Goal: Information Seeking & Learning: Compare options

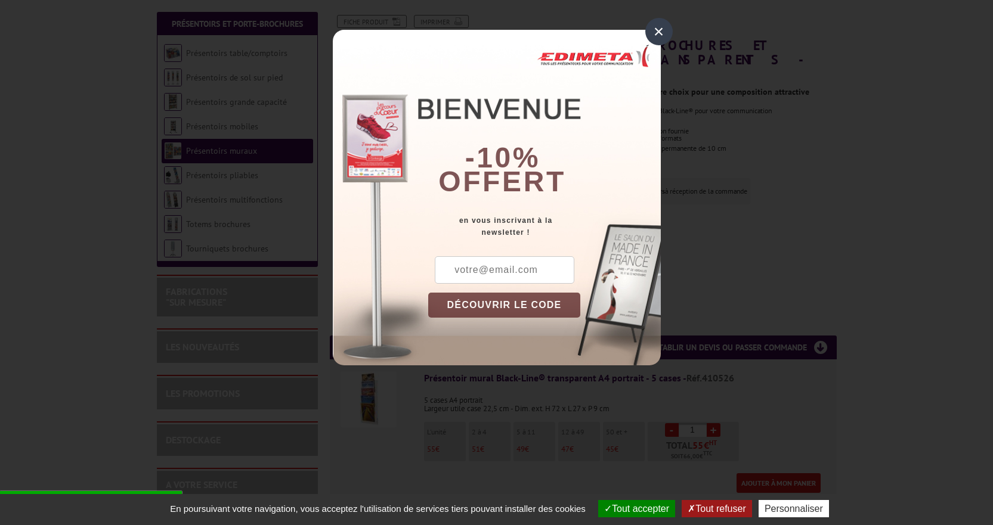
scroll to position [239, 0]
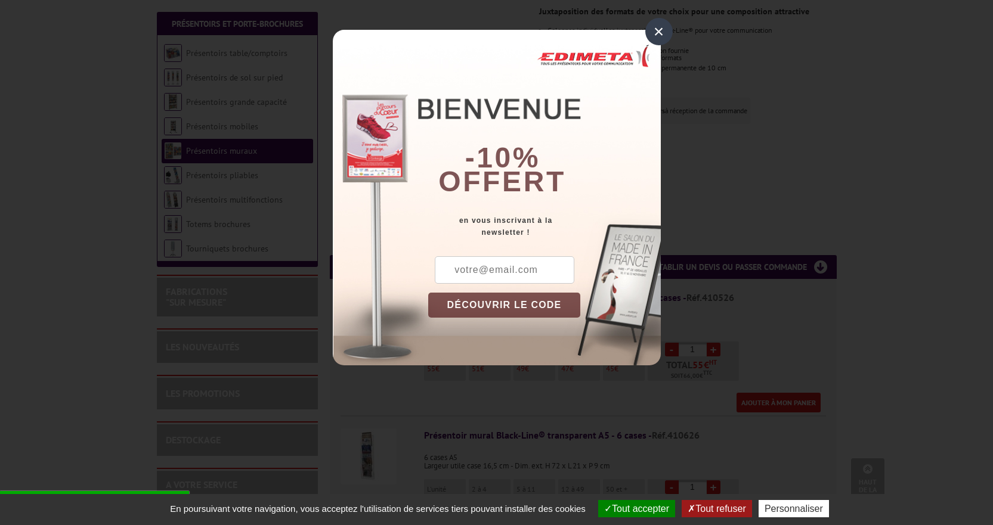
click at [658, 30] on div "×" at bounding box center [658, 31] width 27 height 27
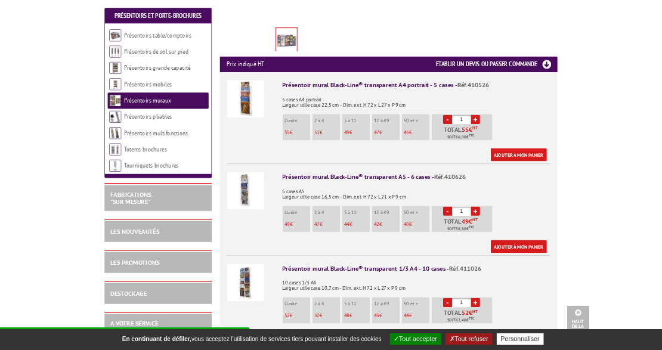
scroll to position [477, 0]
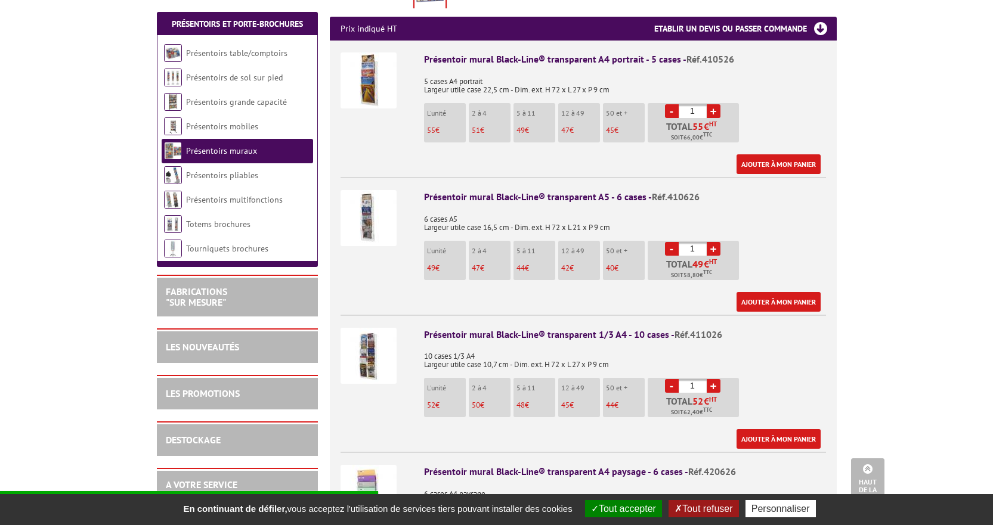
click at [369, 331] on img at bounding box center [369, 356] width 56 height 56
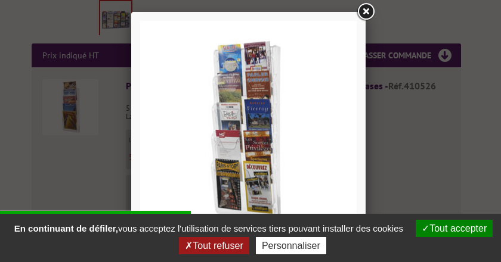
click at [367, 10] on link at bounding box center [365, 11] width 21 height 21
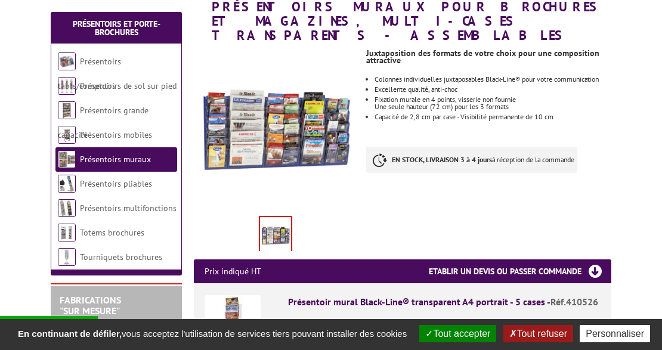
scroll to position [159, 0]
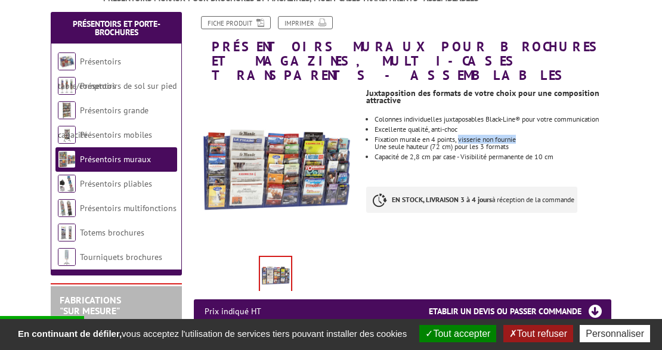
drag, startPoint x: 465, startPoint y: 109, endPoint x: 533, endPoint y: 109, distance: 68.0
click at [533, 136] on li "Fixation murale en 4 points, visserie non fournie Une seule hauteur (72 cm) pou…" at bounding box center [493, 143] width 237 height 14
copy li "visserie non fournie"
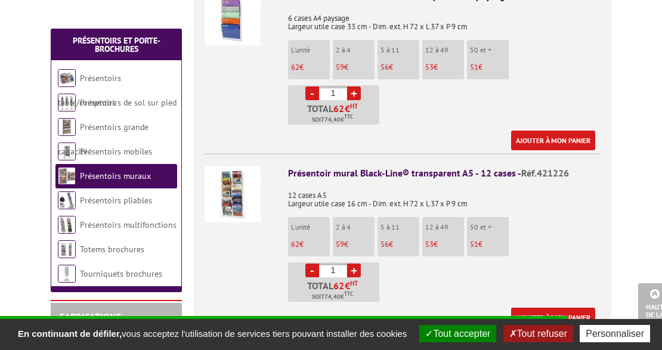
scroll to position [1073, 0]
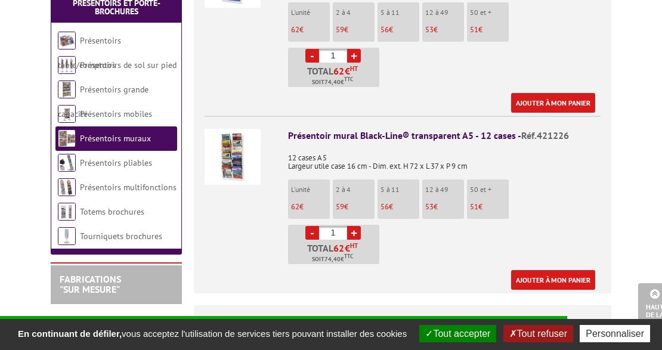
click at [467, 325] on button "Tout accepter" at bounding box center [457, 333] width 77 height 17
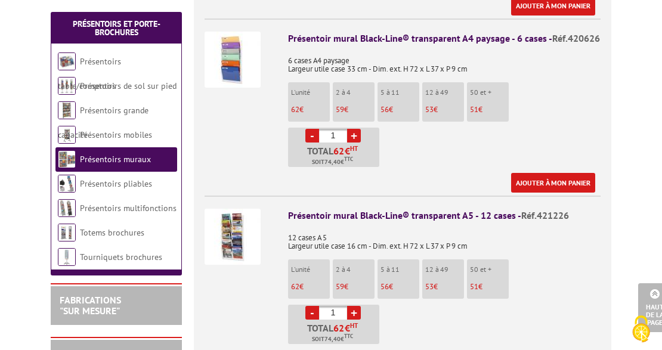
scroll to position [994, 0]
click at [375, 209] on div "Présentoir mural Black-Line® transparent A5 - 12 cases - Réf.421226" at bounding box center [444, 216] width 312 height 14
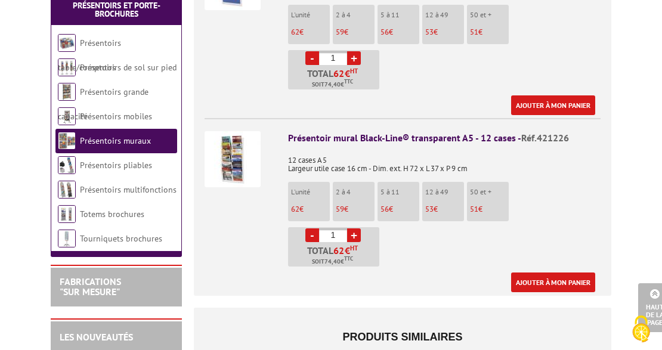
scroll to position [1073, 0]
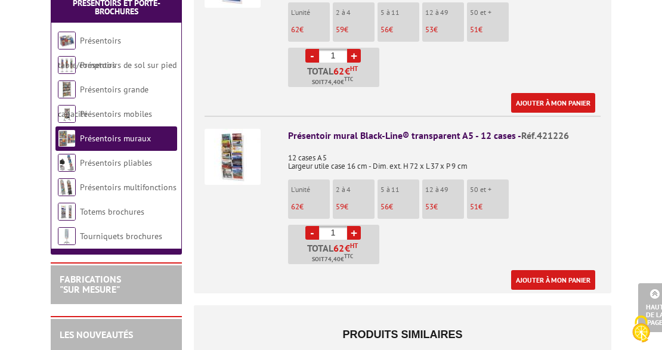
click at [419, 129] on div "Présentoir mural Black-Line® transparent A5 - 12 cases - Réf.421226" at bounding box center [444, 136] width 312 height 14
click at [501, 129] on div "Présentoir mural Black-Line® transparent A5 - 12 cases - Réf.421226" at bounding box center [444, 136] width 312 height 14
click at [243, 129] on img at bounding box center [233, 157] width 56 height 56
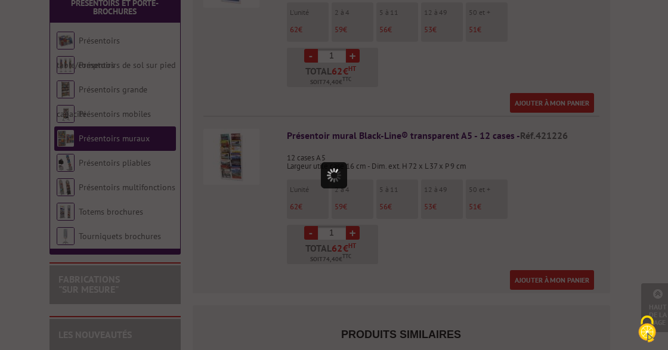
click at [243, 128] on div at bounding box center [334, 175] width 668 height 350
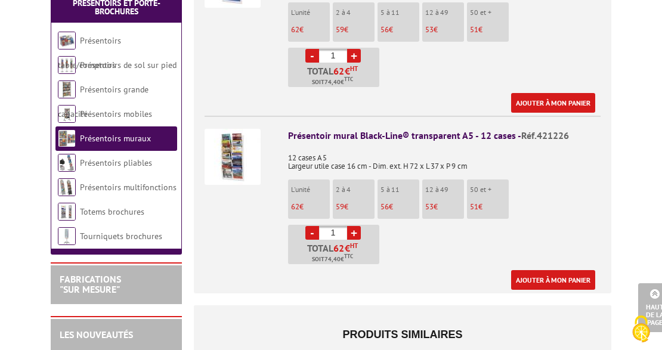
click at [243, 129] on img at bounding box center [233, 157] width 56 height 56
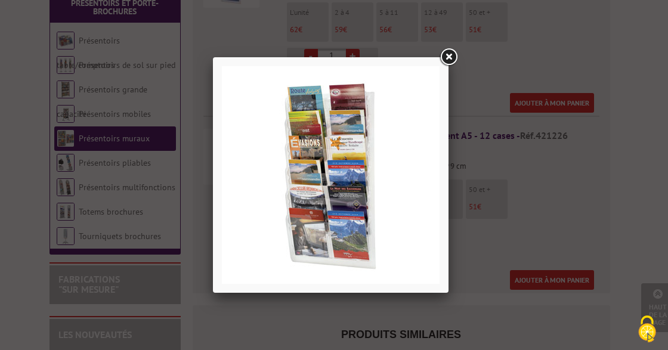
click at [454, 57] on link at bounding box center [448, 57] width 21 height 21
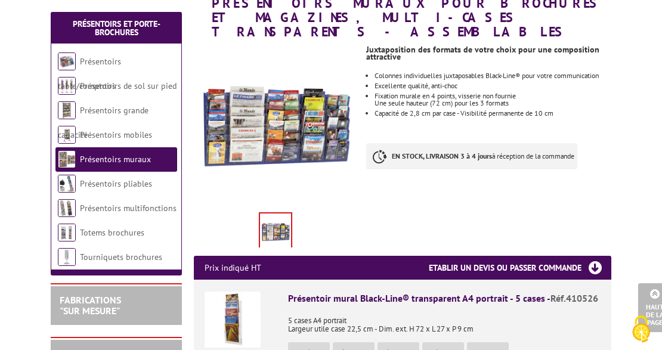
scroll to position [159, 0]
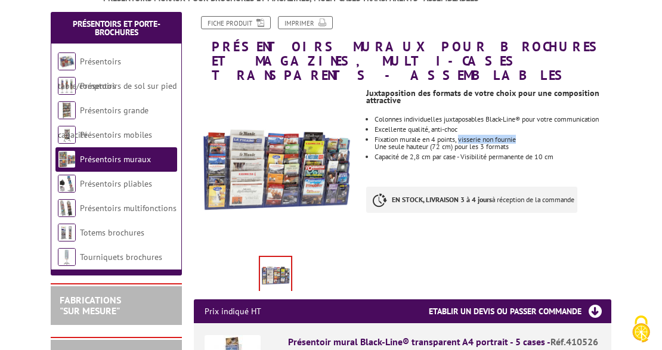
drag, startPoint x: 463, startPoint y: 109, endPoint x: 521, endPoint y: 107, distance: 57.3
click at [521, 136] on li "Fixation murale en 4 points, visserie non fournie Une seule hauteur (72 cm) pou…" at bounding box center [493, 143] width 237 height 14
copy li "visserie non fournie"
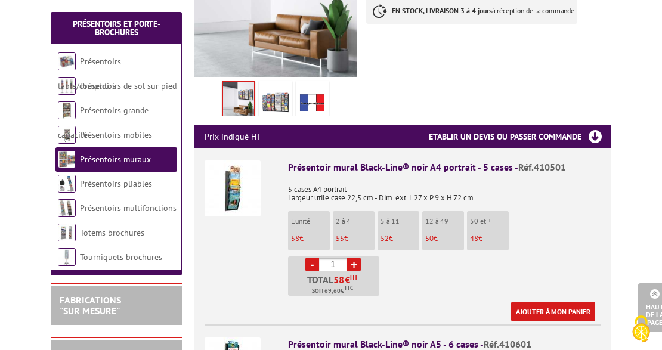
scroll to position [437, 0]
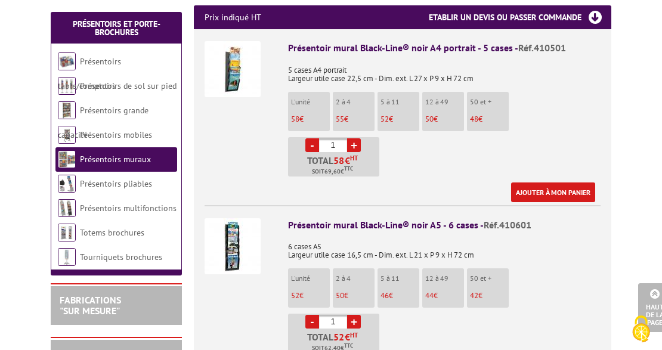
click at [237, 230] on img at bounding box center [233, 246] width 56 height 56
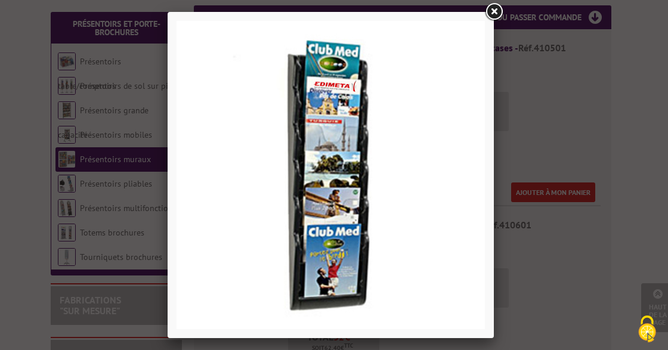
click at [496, 10] on link at bounding box center [493, 11] width 21 height 21
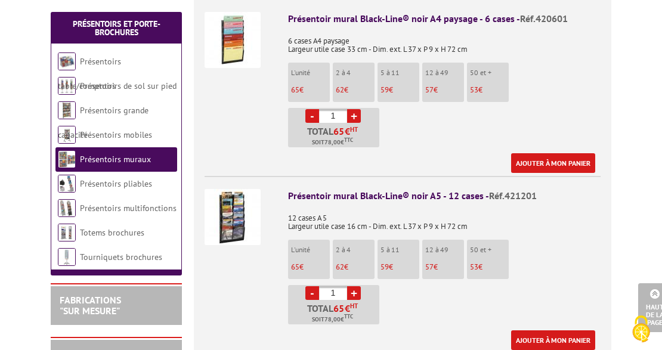
scroll to position [1073, 0]
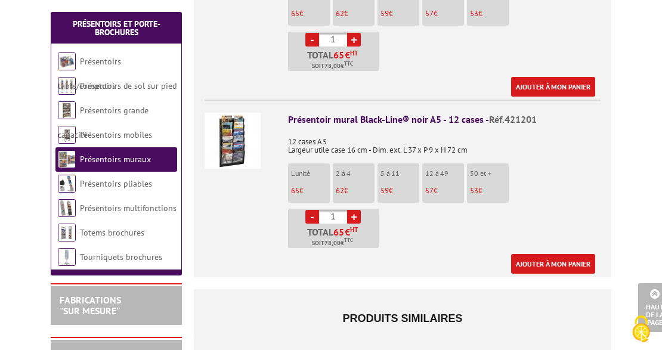
click at [310, 113] on div "Présentoir mural Black-Line® noir A5 - 12 cases - Réf.421201" at bounding box center [444, 120] width 312 height 14
click at [211, 119] on img at bounding box center [233, 141] width 56 height 56
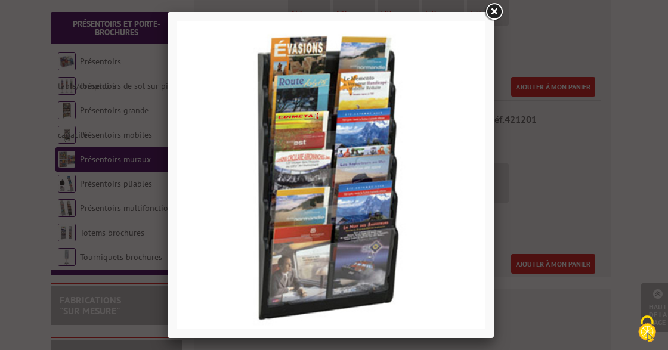
click at [494, 12] on link at bounding box center [493, 11] width 21 height 21
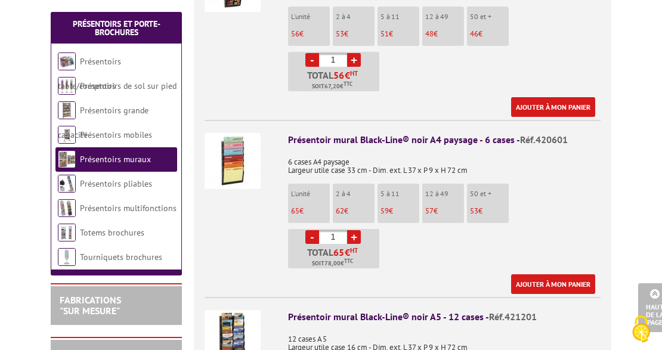
scroll to position [914, 0]
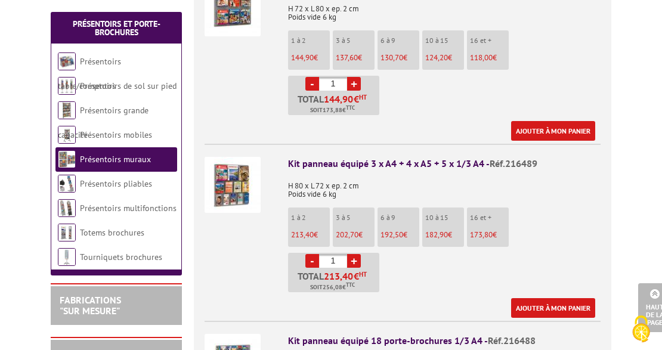
scroll to position [676, 0]
click at [233, 157] on img at bounding box center [233, 184] width 56 height 56
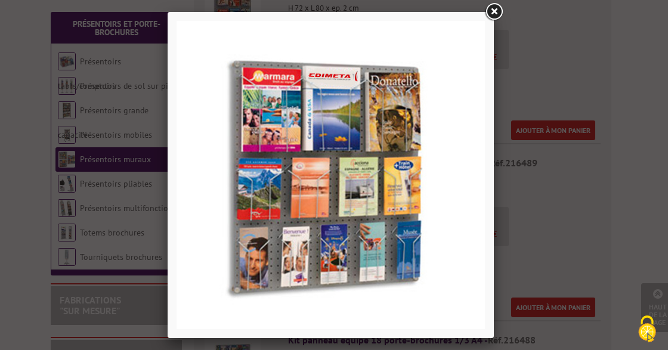
click at [494, 17] on link at bounding box center [493, 11] width 21 height 21
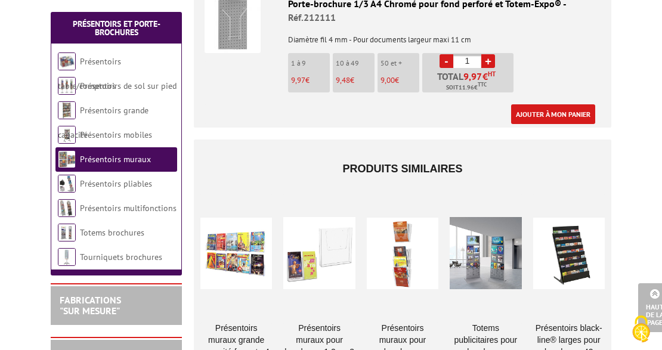
scroll to position [1511, 0]
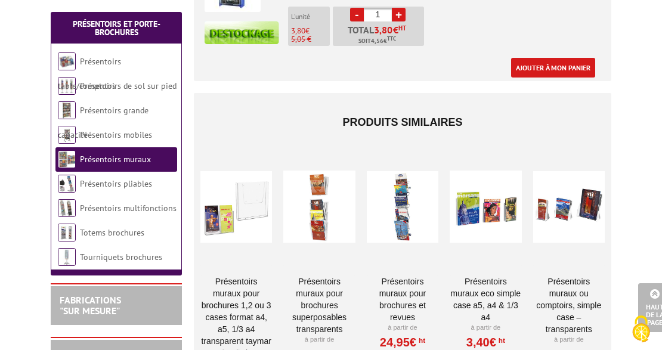
scroll to position [636, 0]
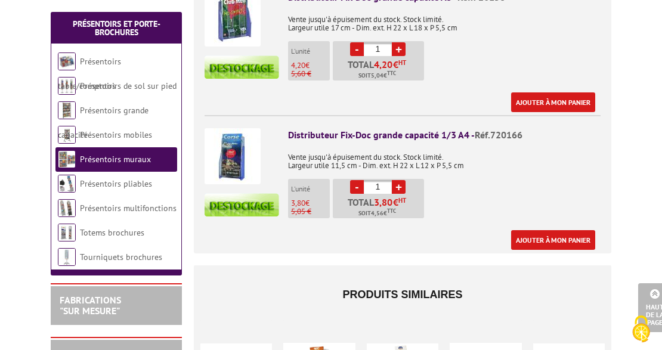
click at [307, 128] on div "Distributeur Fix-Doc grande capacité 1/3 A4 - Réf.720166" at bounding box center [444, 135] width 312 height 14
click at [309, 128] on div "Distributeur Fix-Doc grande capacité 1/3 A4 - Réf.720166" at bounding box center [444, 135] width 312 height 14
click at [234, 149] on img at bounding box center [233, 156] width 56 height 56
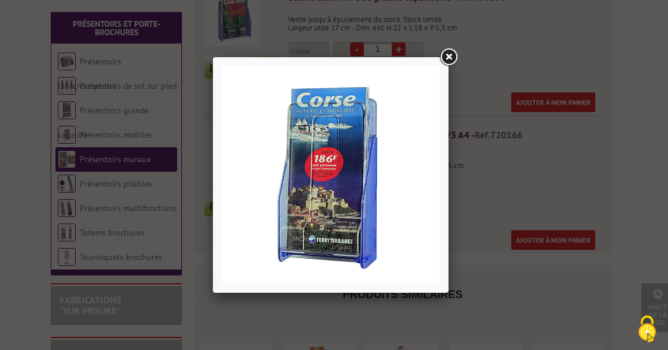
click at [451, 58] on link at bounding box center [448, 57] width 21 height 21
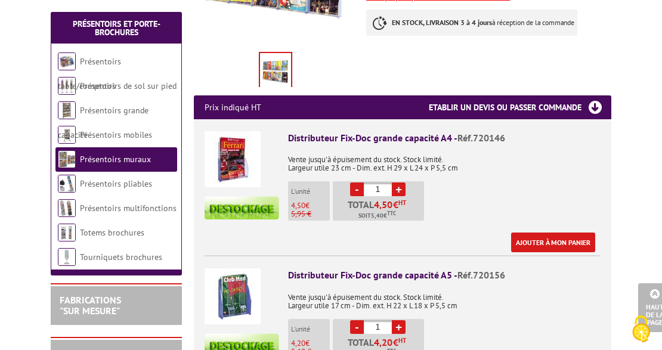
scroll to position [239, 0]
